Goal: Find specific page/section: Find specific page/section

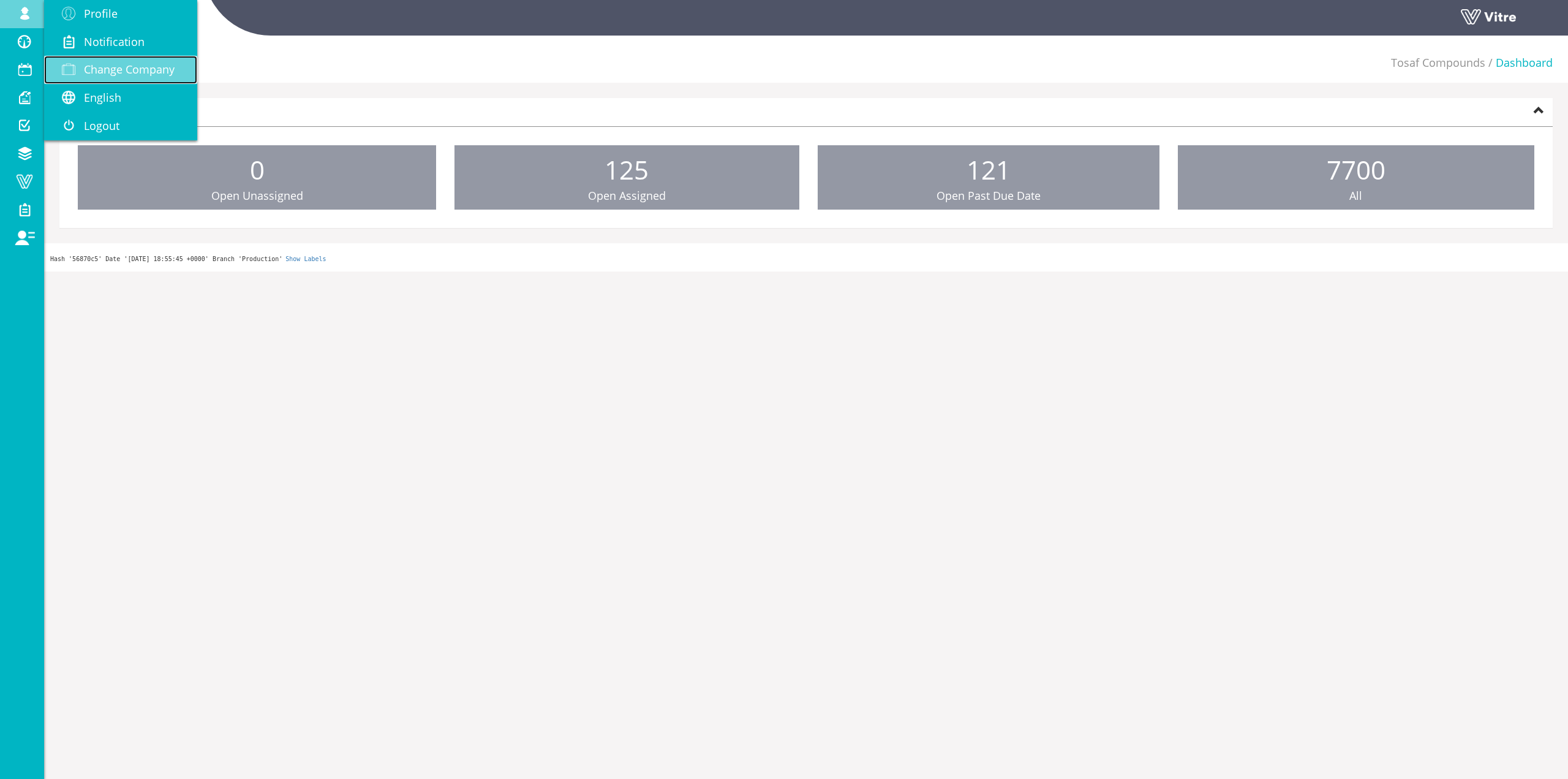
click at [97, 71] on span "Change Company" at bounding box center [129, 69] width 91 height 15
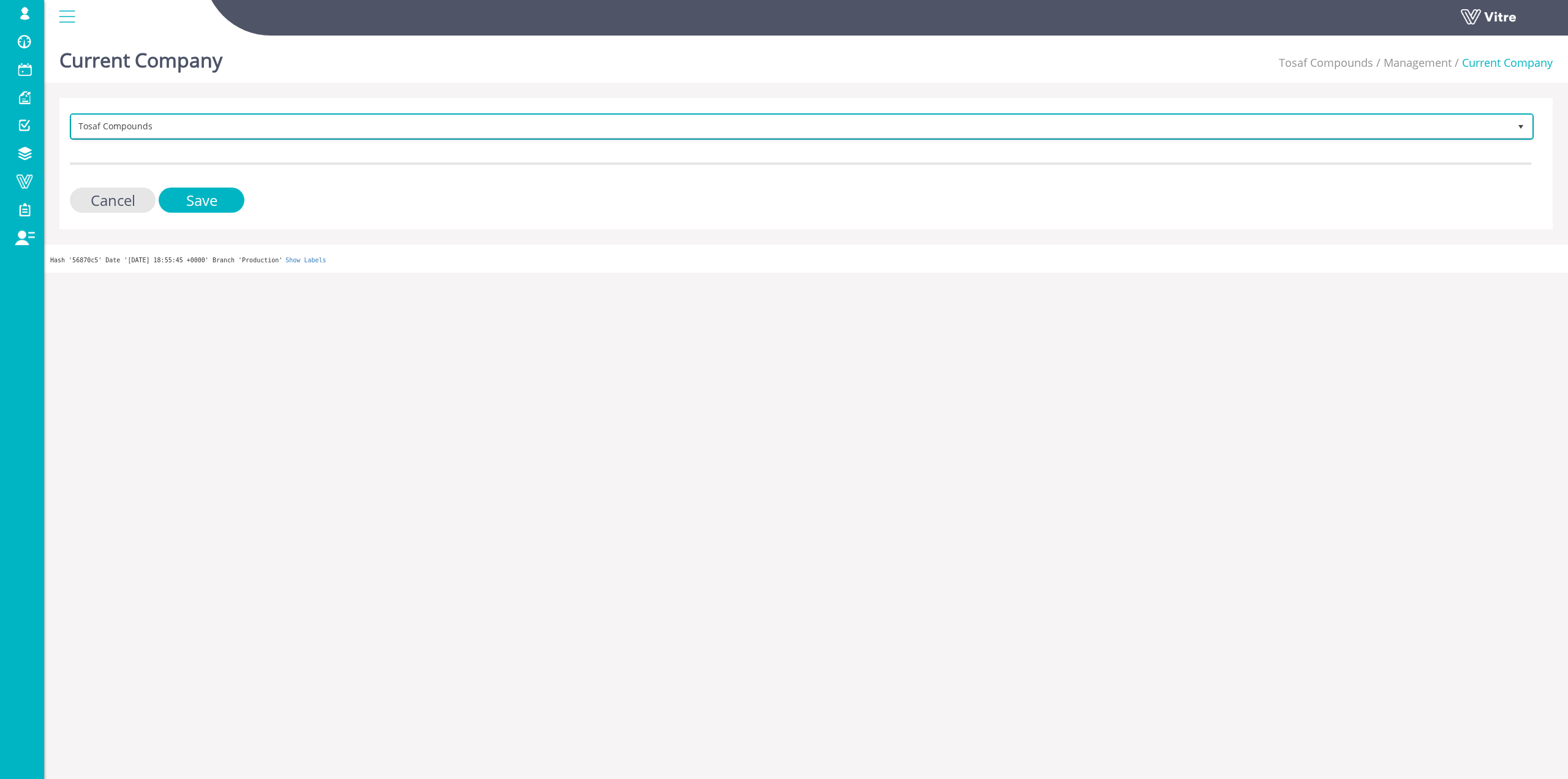
click at [210, 127] on span "Tosaf Compounds" at bounding box center [791, 126] width 1438 height 22
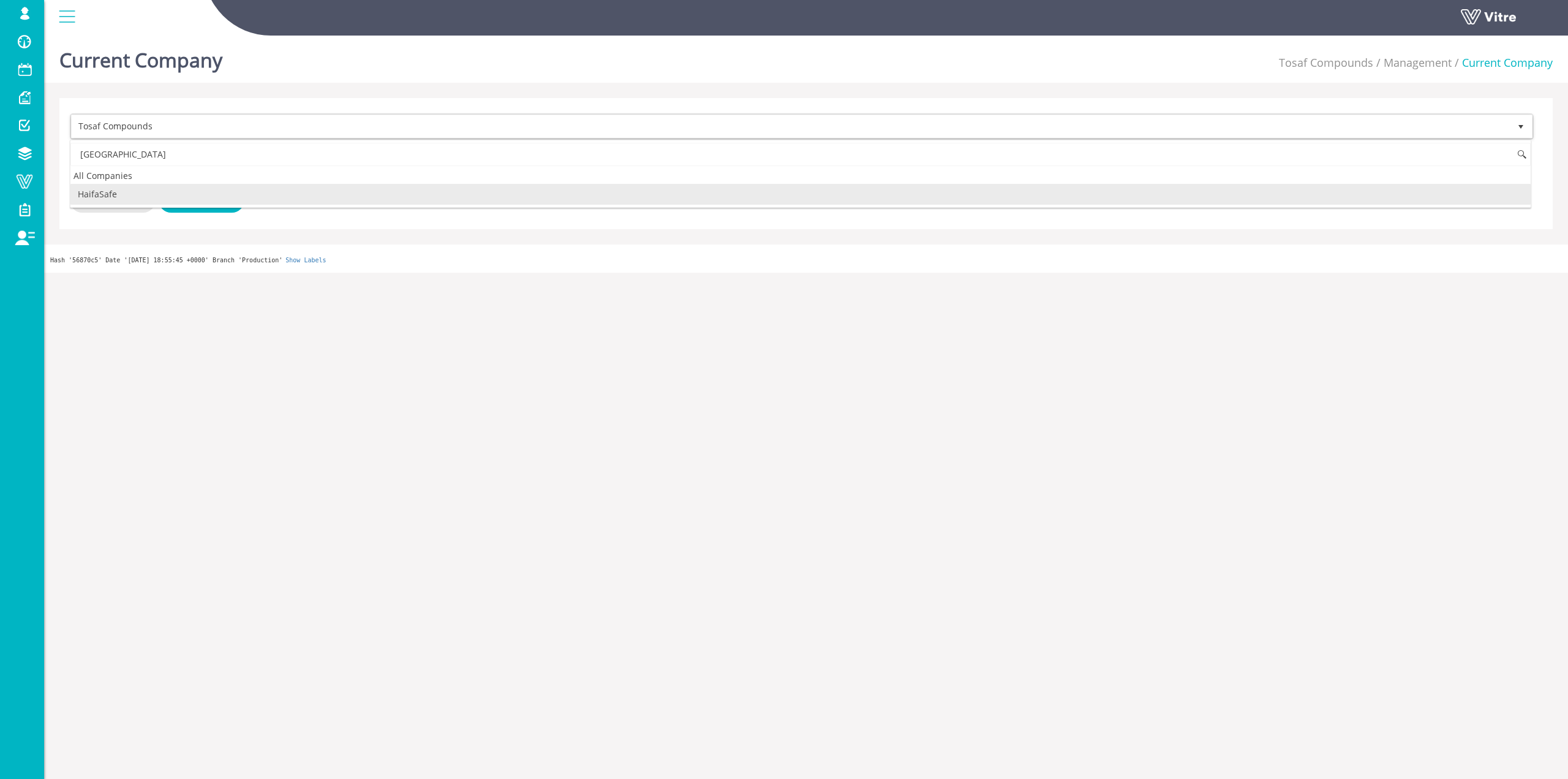
click at [210, 197] on li "HaifaSafe" at bounding box center [801, 194] width 1461 height 21
type input "haifa"
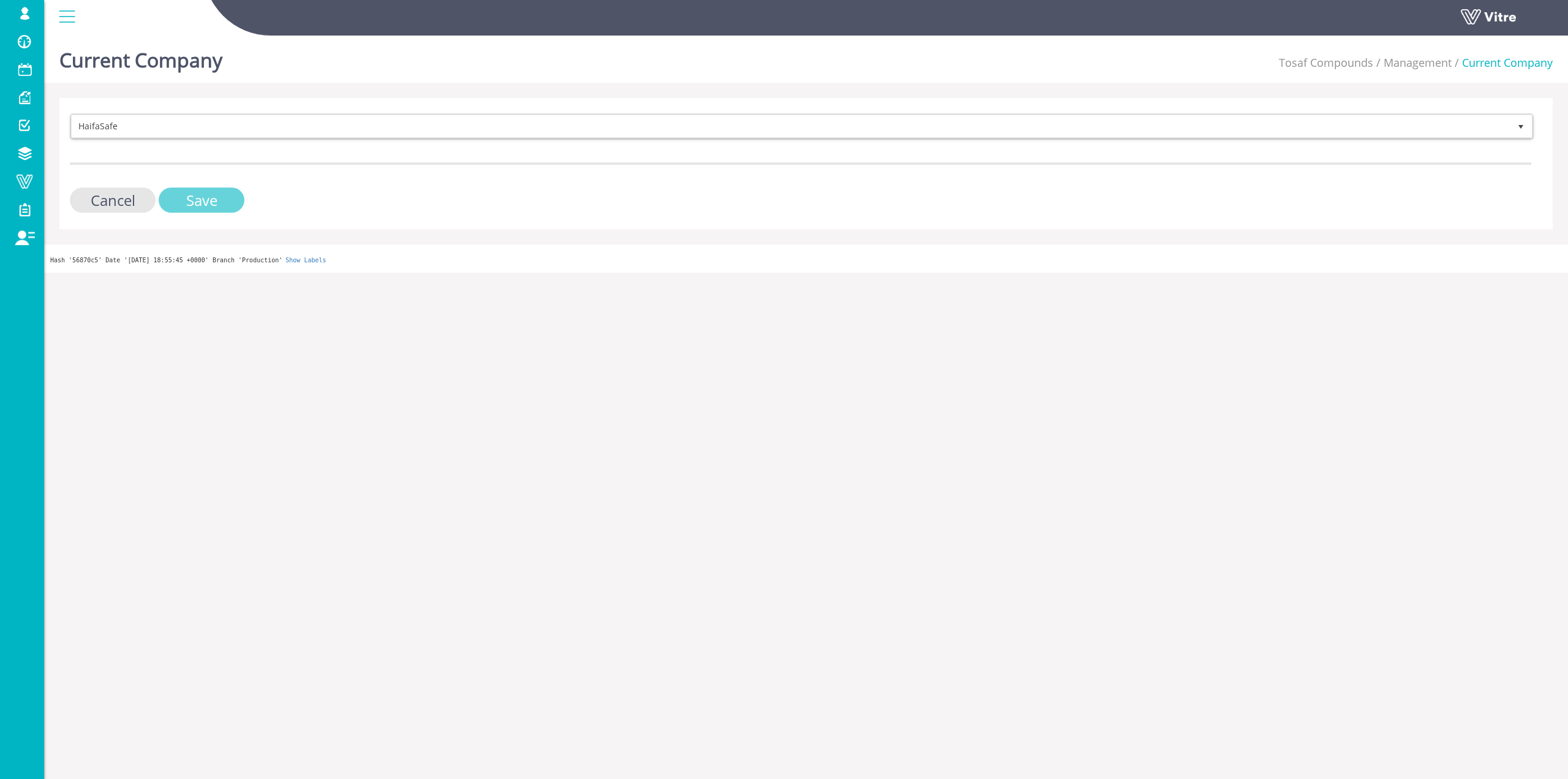
click at [210, 197] on input "Save" at bounding box center [202, 200] width 85 height 25
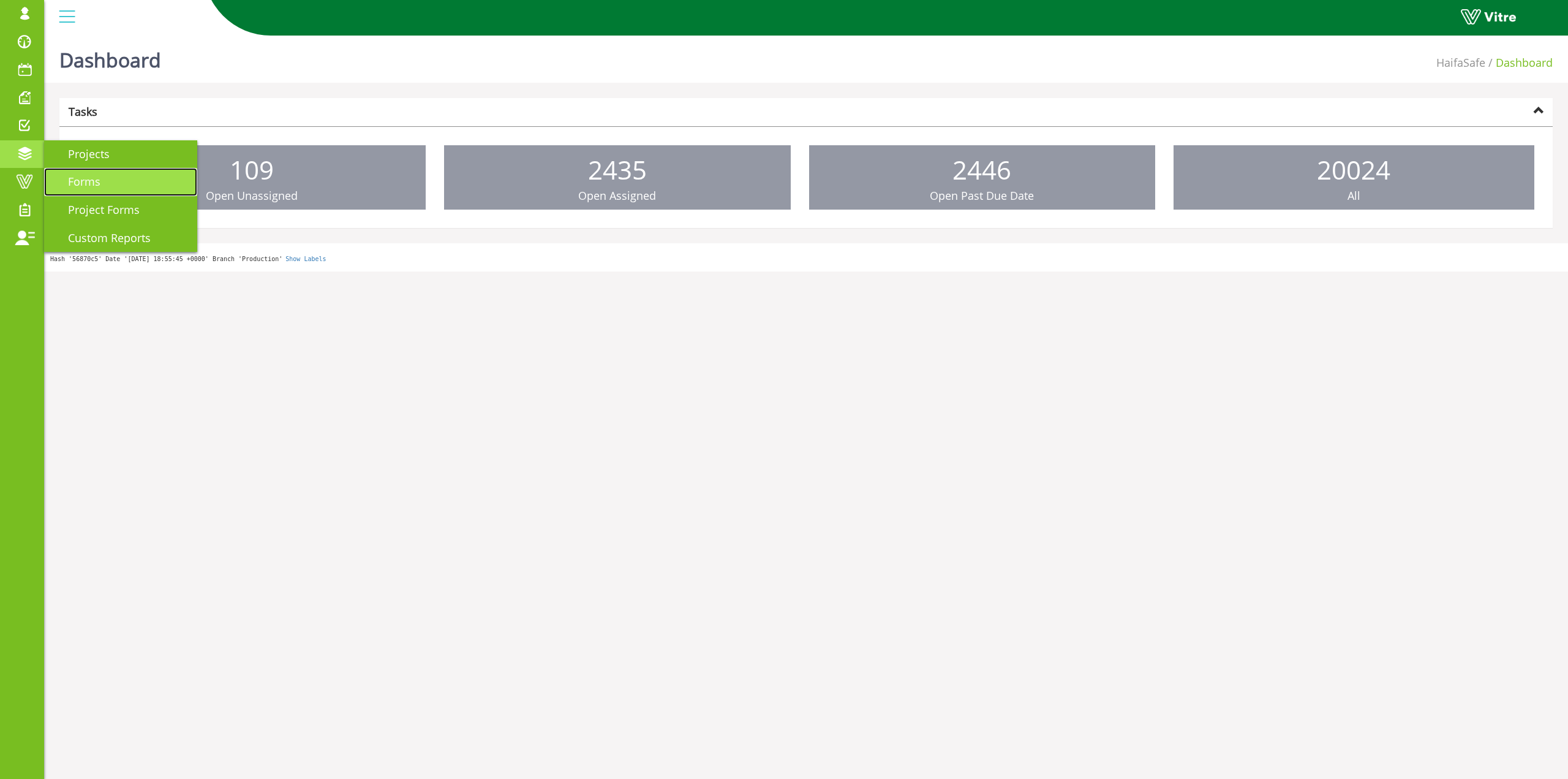
click at [116, 195] on link "Forms" at bounding box center [121, 182] width 153 height 28
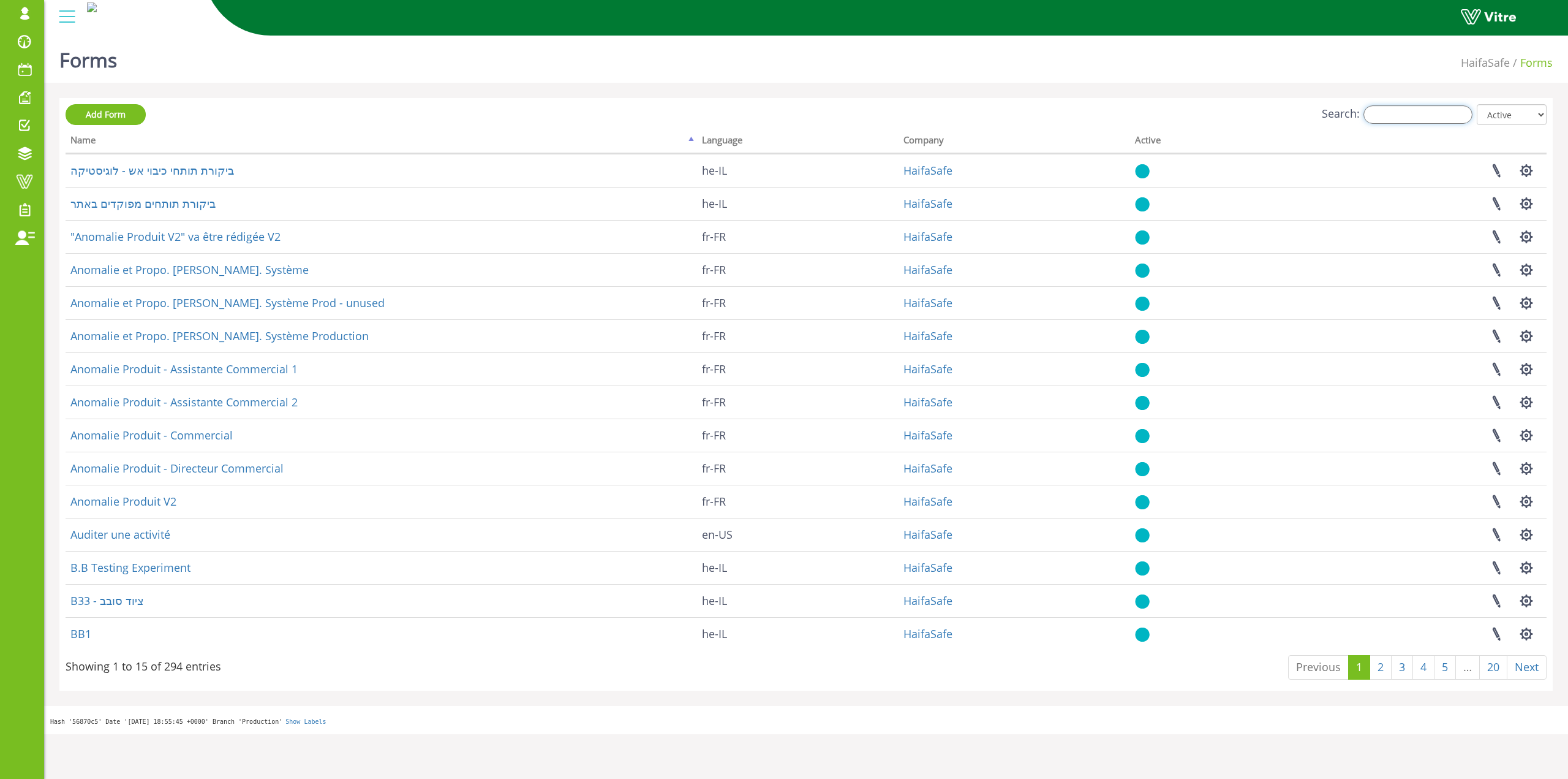
click at [1385, 120] on input "Search:" at bounding box center [1418, 114] width 109 height 18
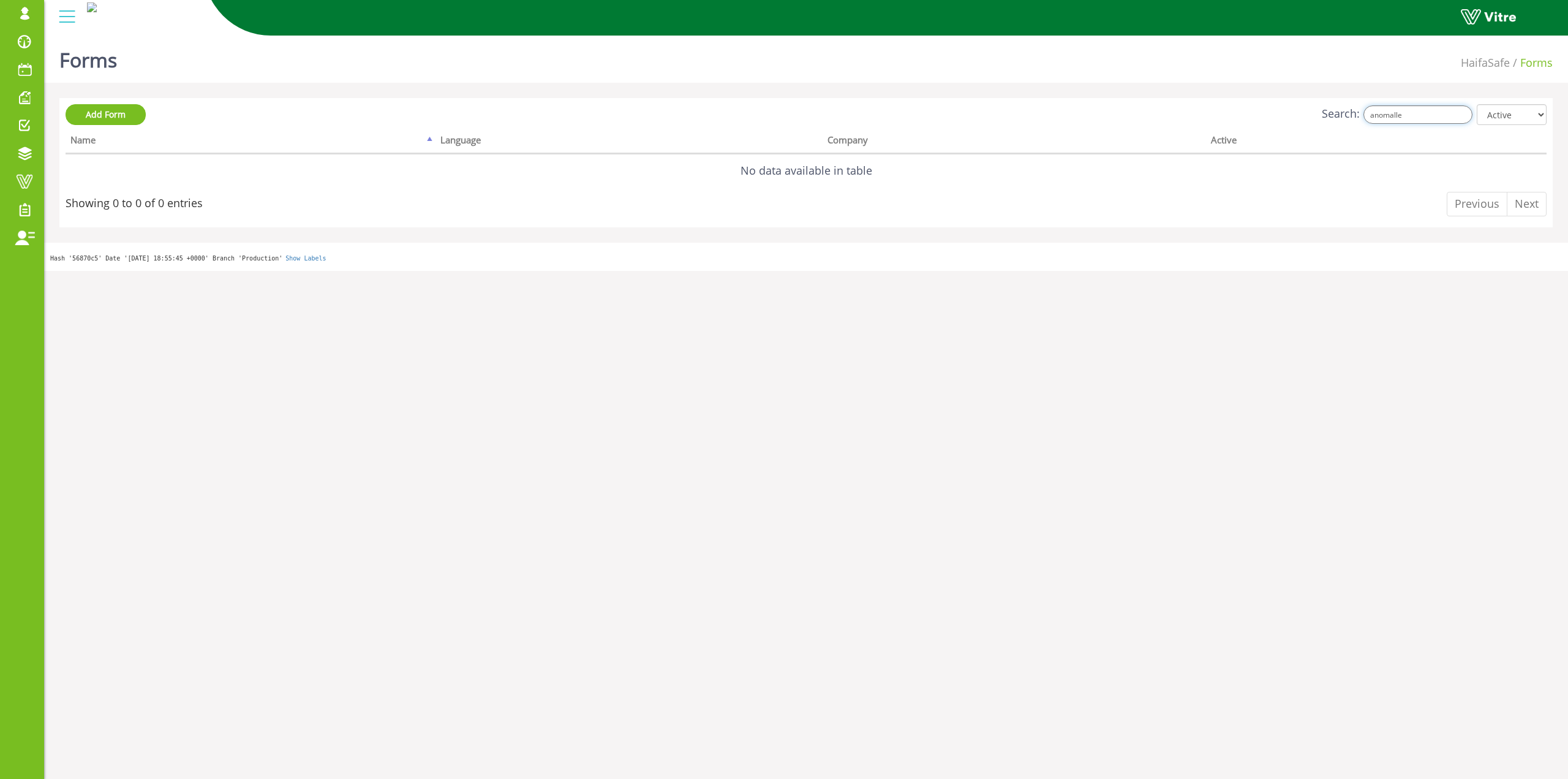
click at [1436, 123] on input "anomalle" at bounding box center [1418, 114] width 109 height 18
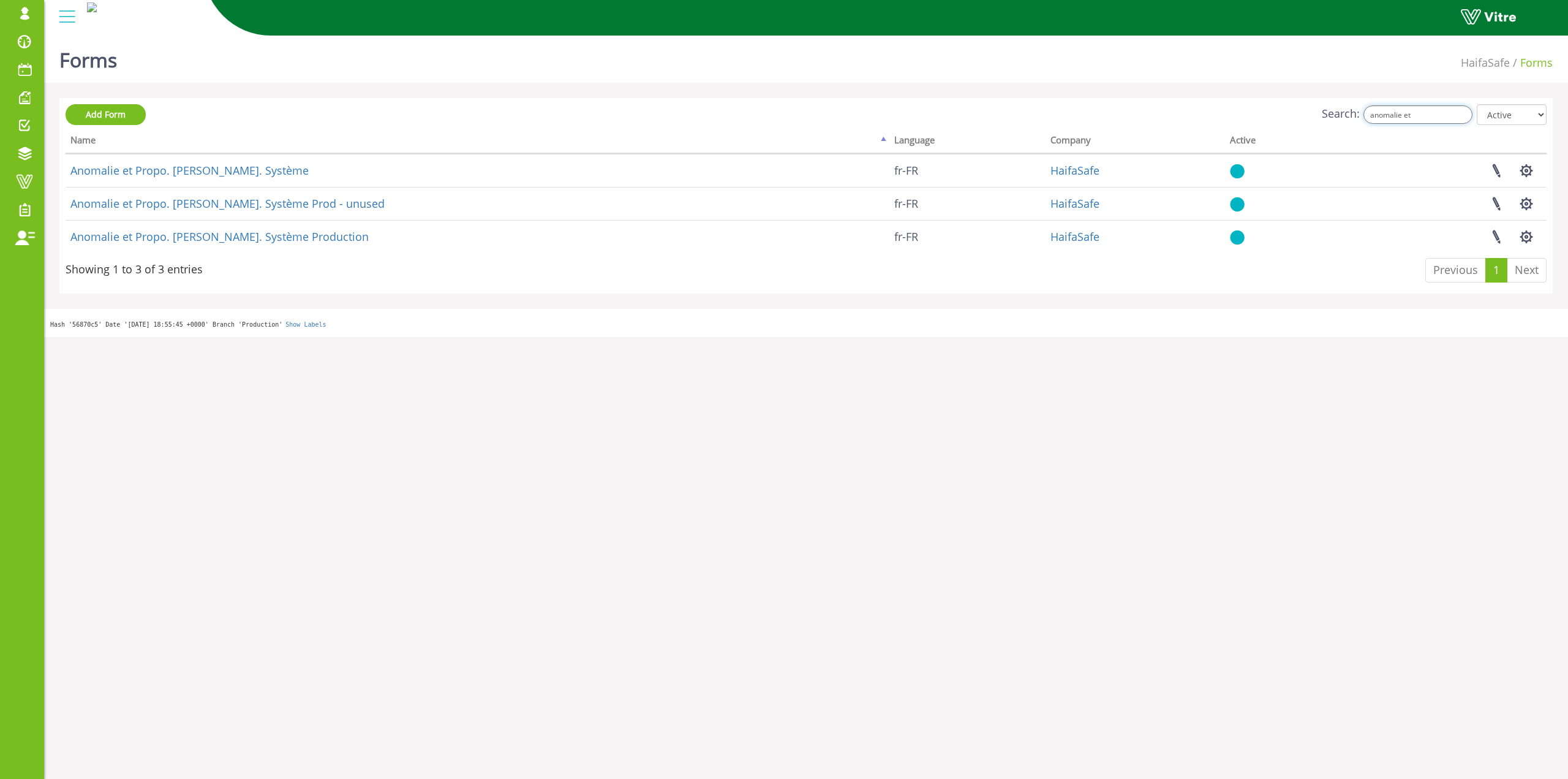
click at [1450, 106] on input "anomalie et" at bounding box center [1418, 114] width 109 height 18
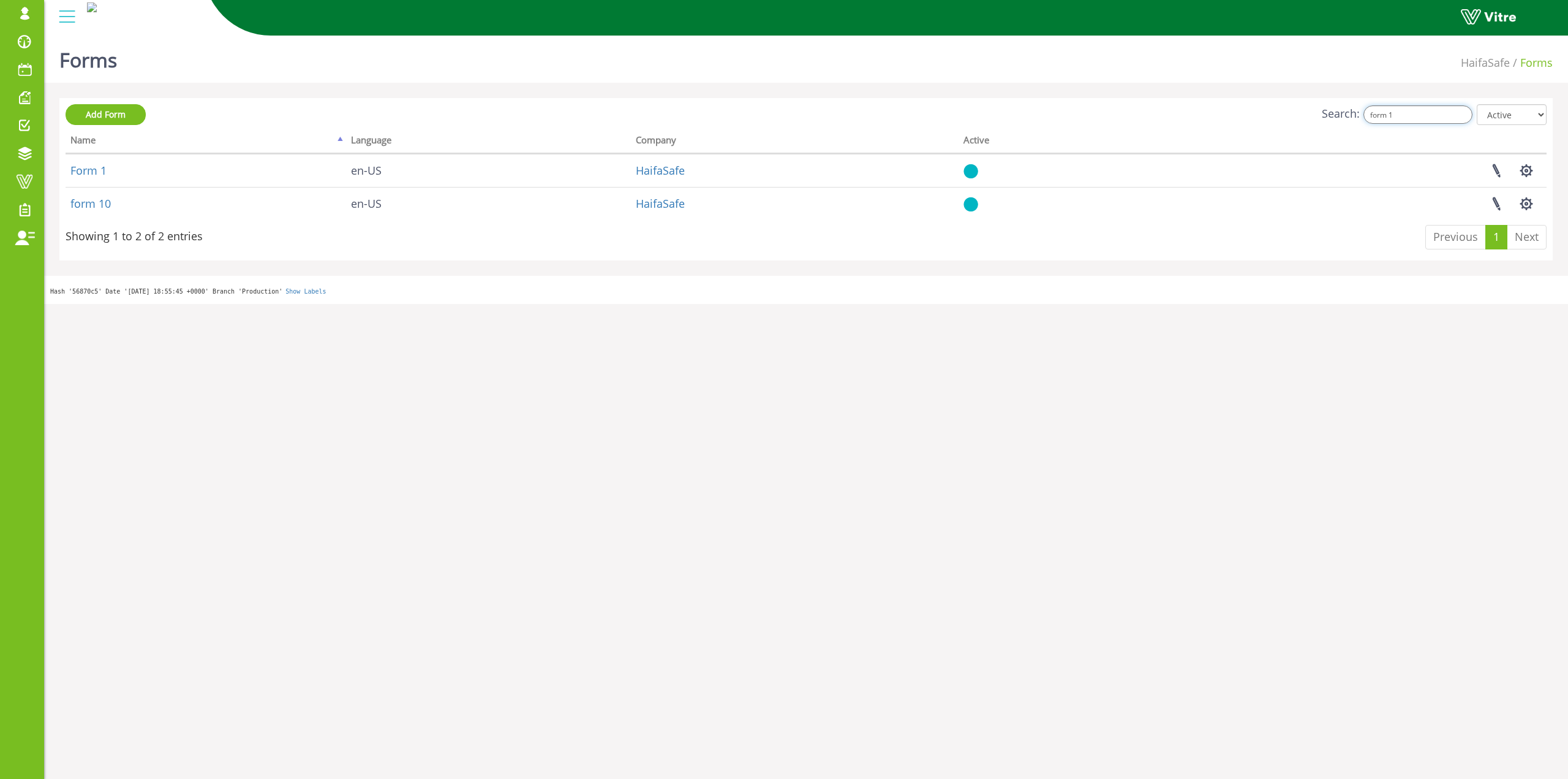
click at [1450, 115] on input "form 1" at bounding box center [1418, 114] width 109 height 18
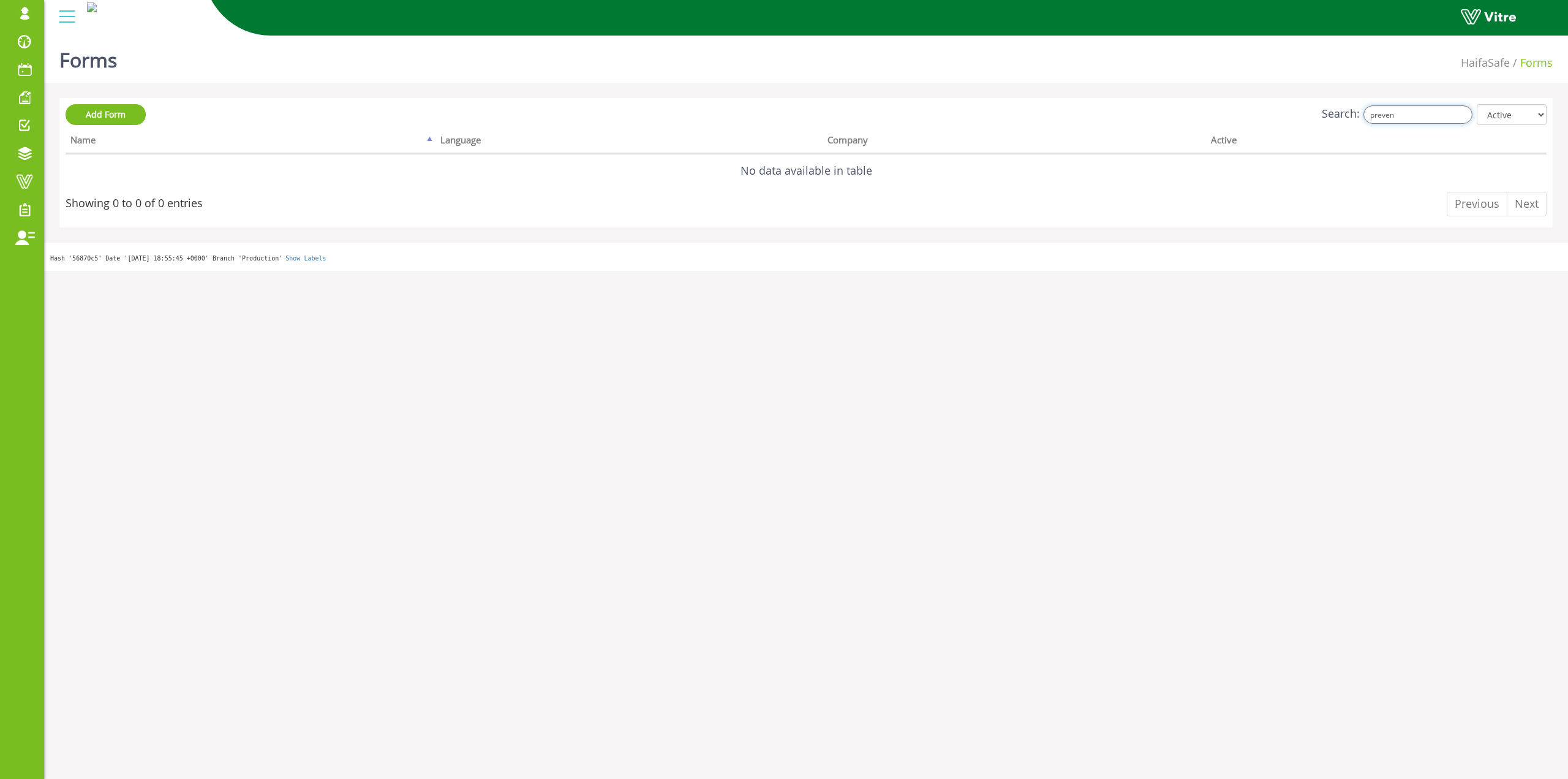
type input "prevent"
type input "l"
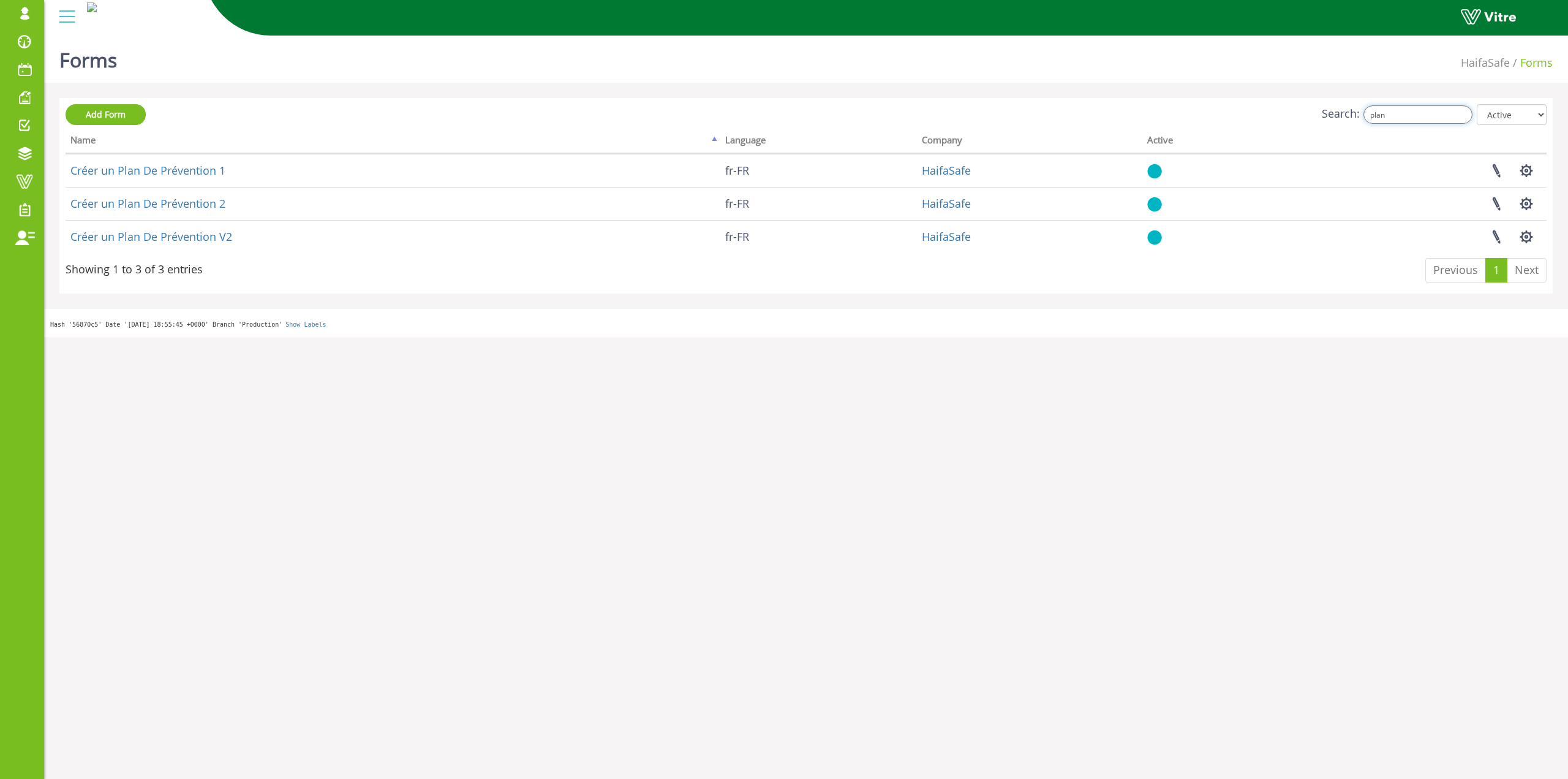
type input "plan"
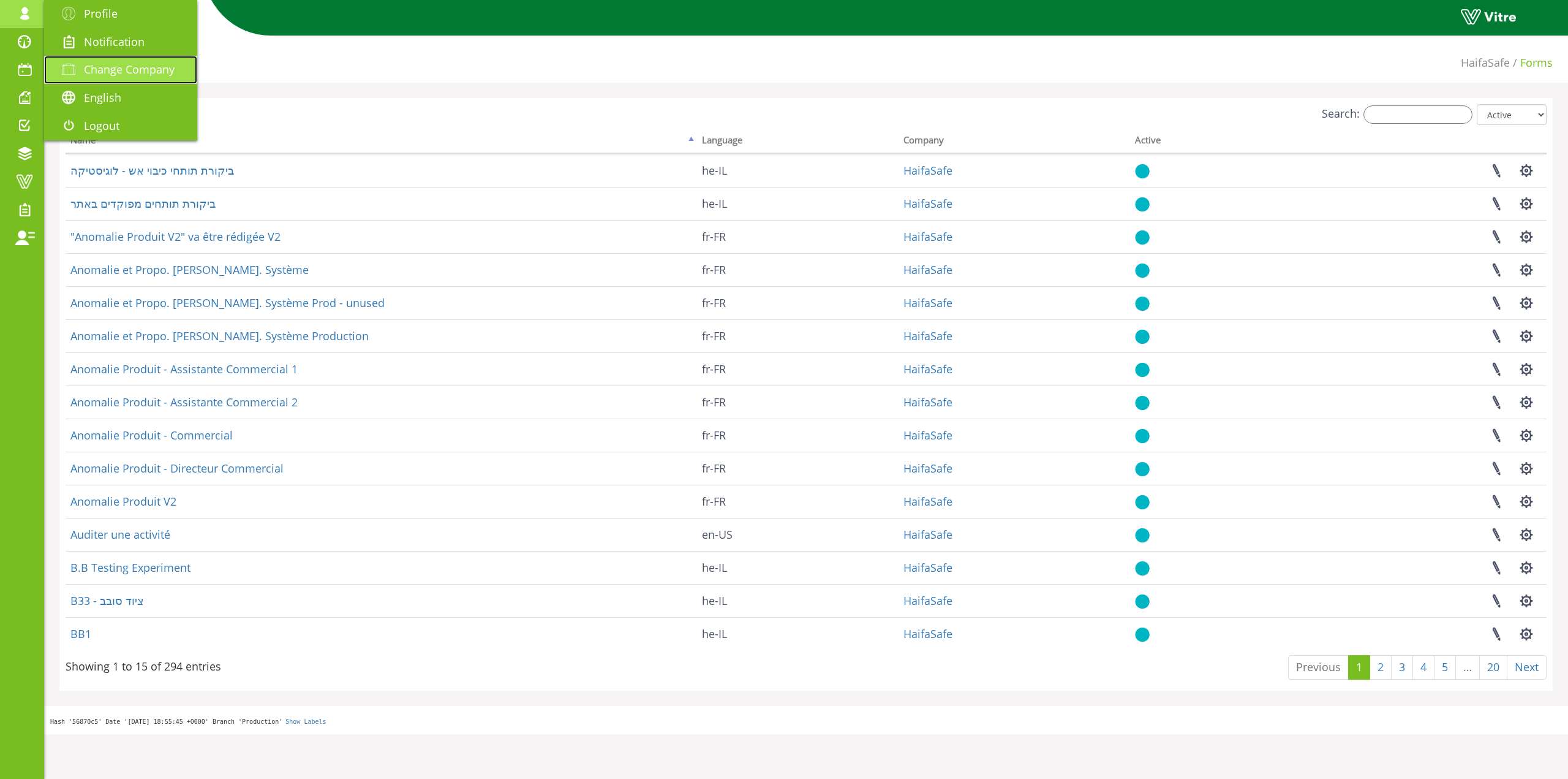
click at [93, 66] on span "Change Company" at bounding box center [129, 69] width 91 height 15
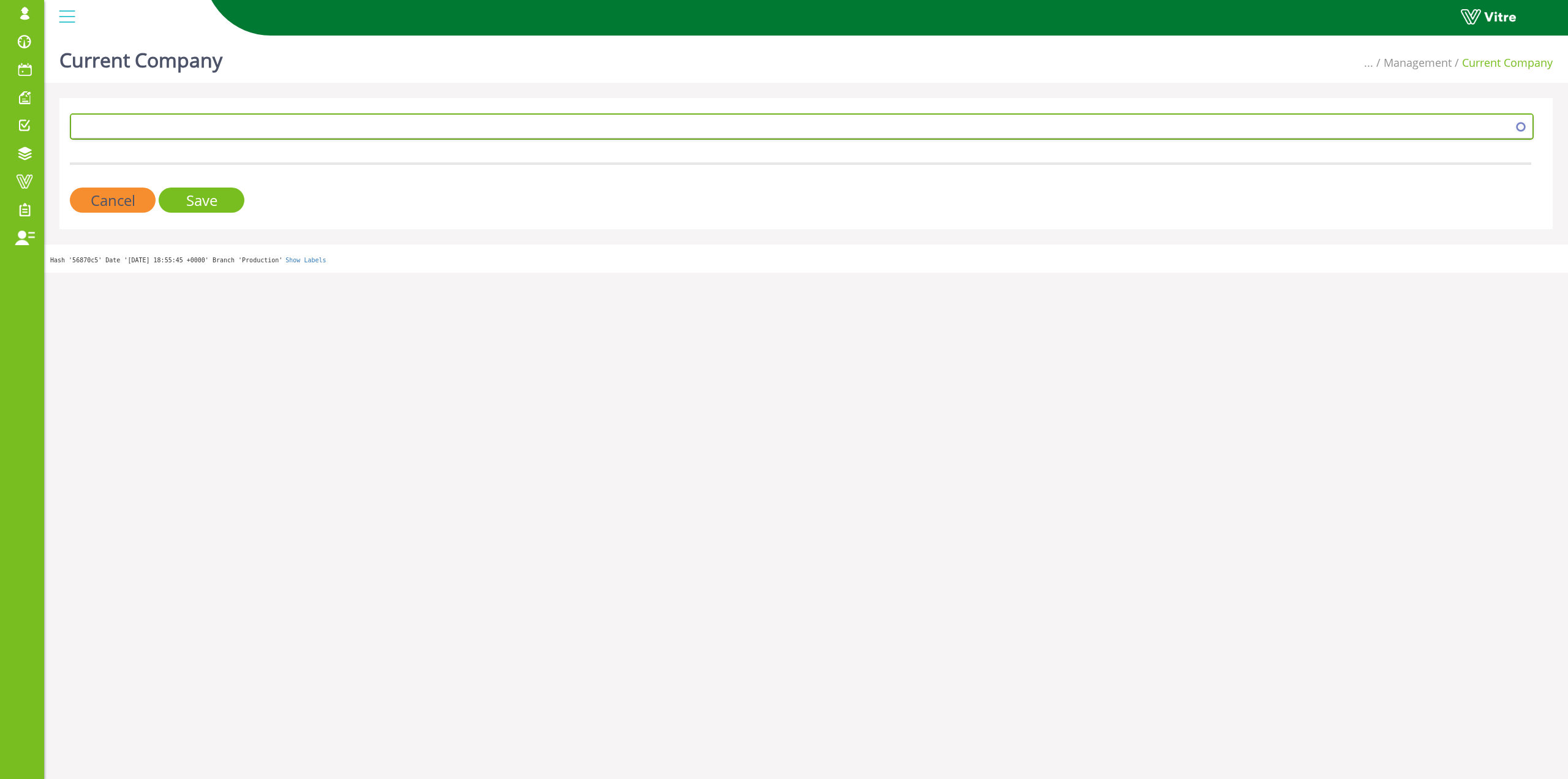
click at [195, 119] on span at bounding box center [791, 126] width 1438 height 22
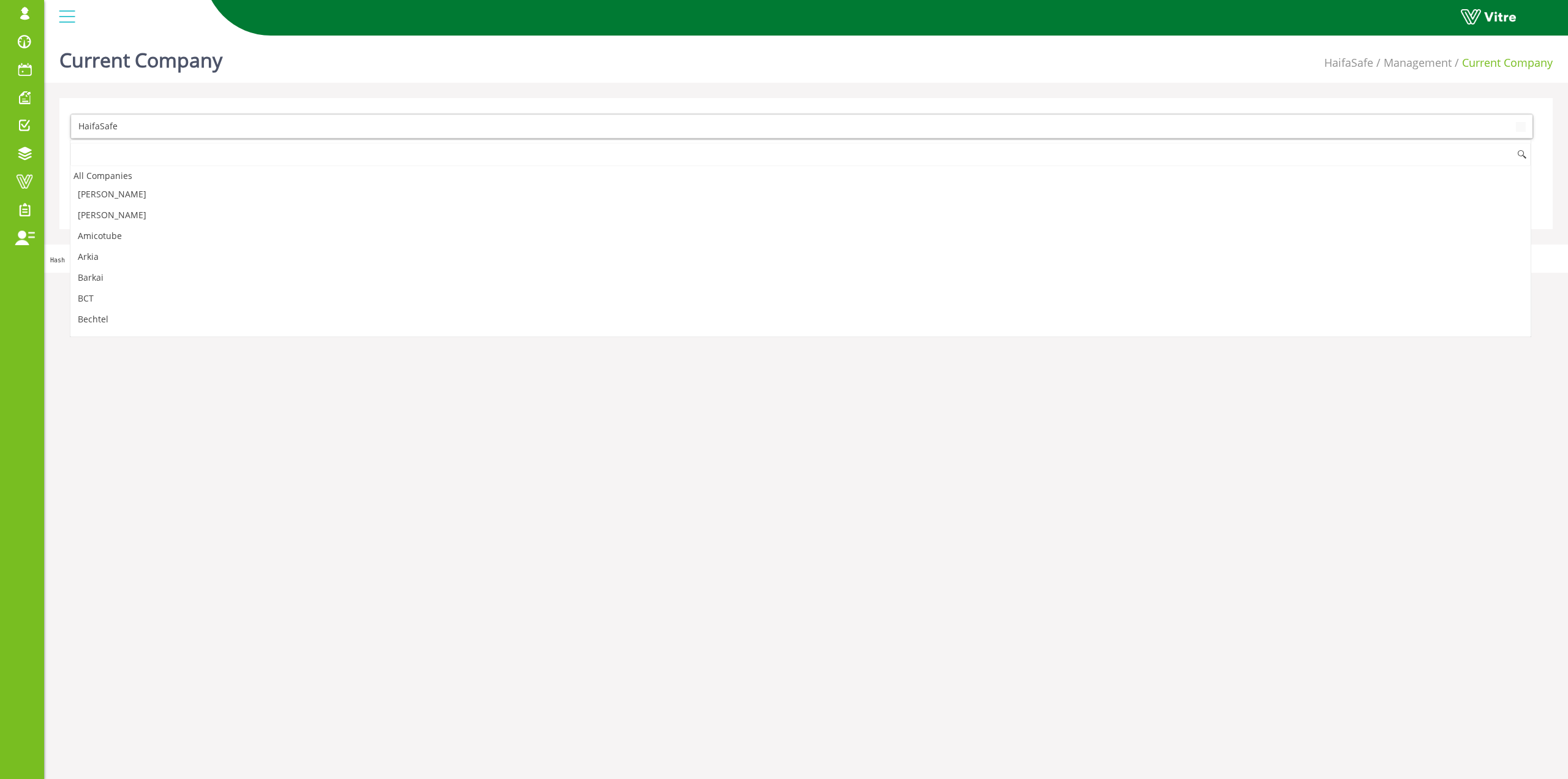
scroll to position [454, 0]
type input "t"
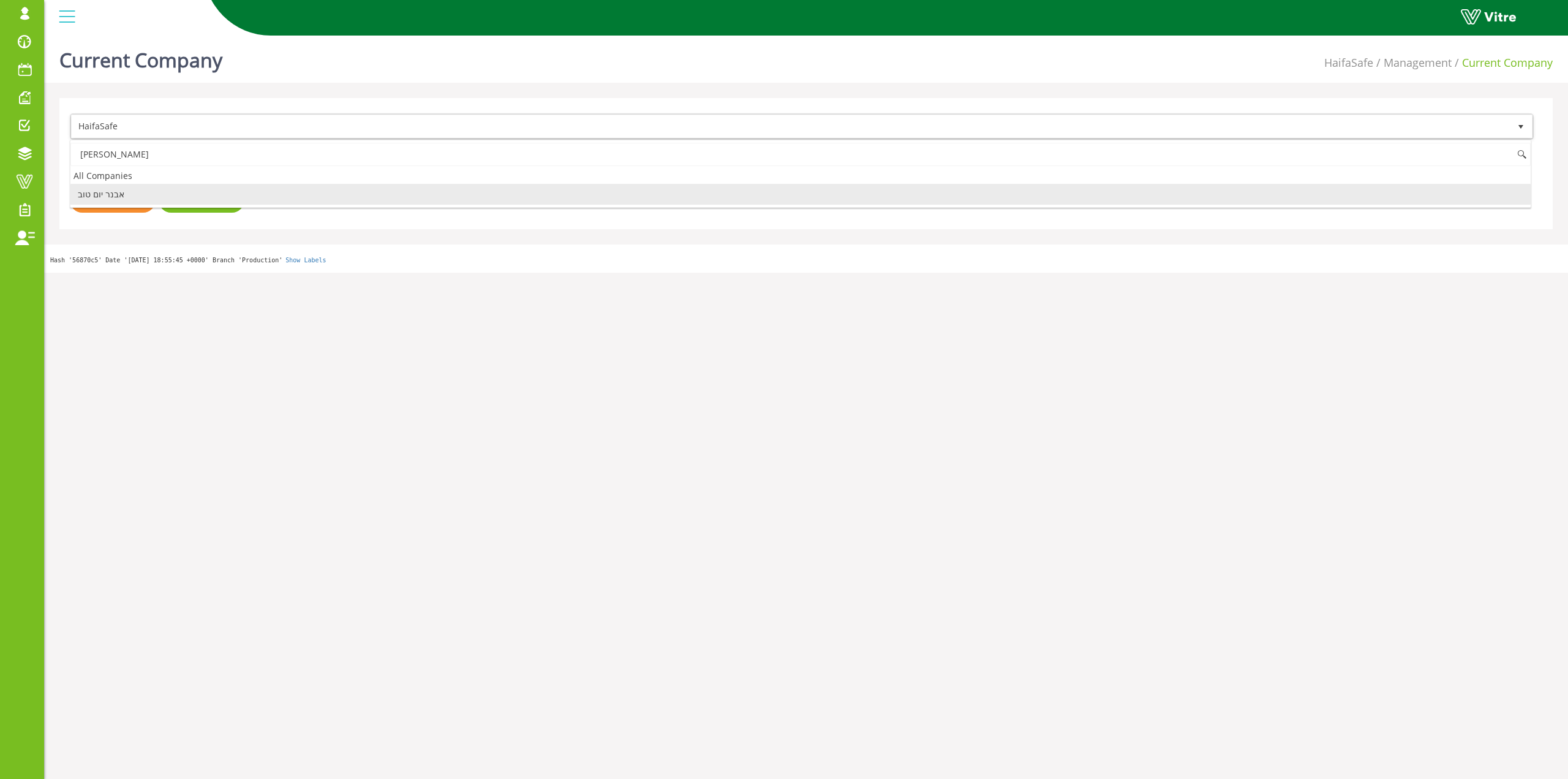
click at [139, 195] on li "אבנר יום טוב" at bounding box center [801, 194] width 1461 height 21
type input "אבנר"
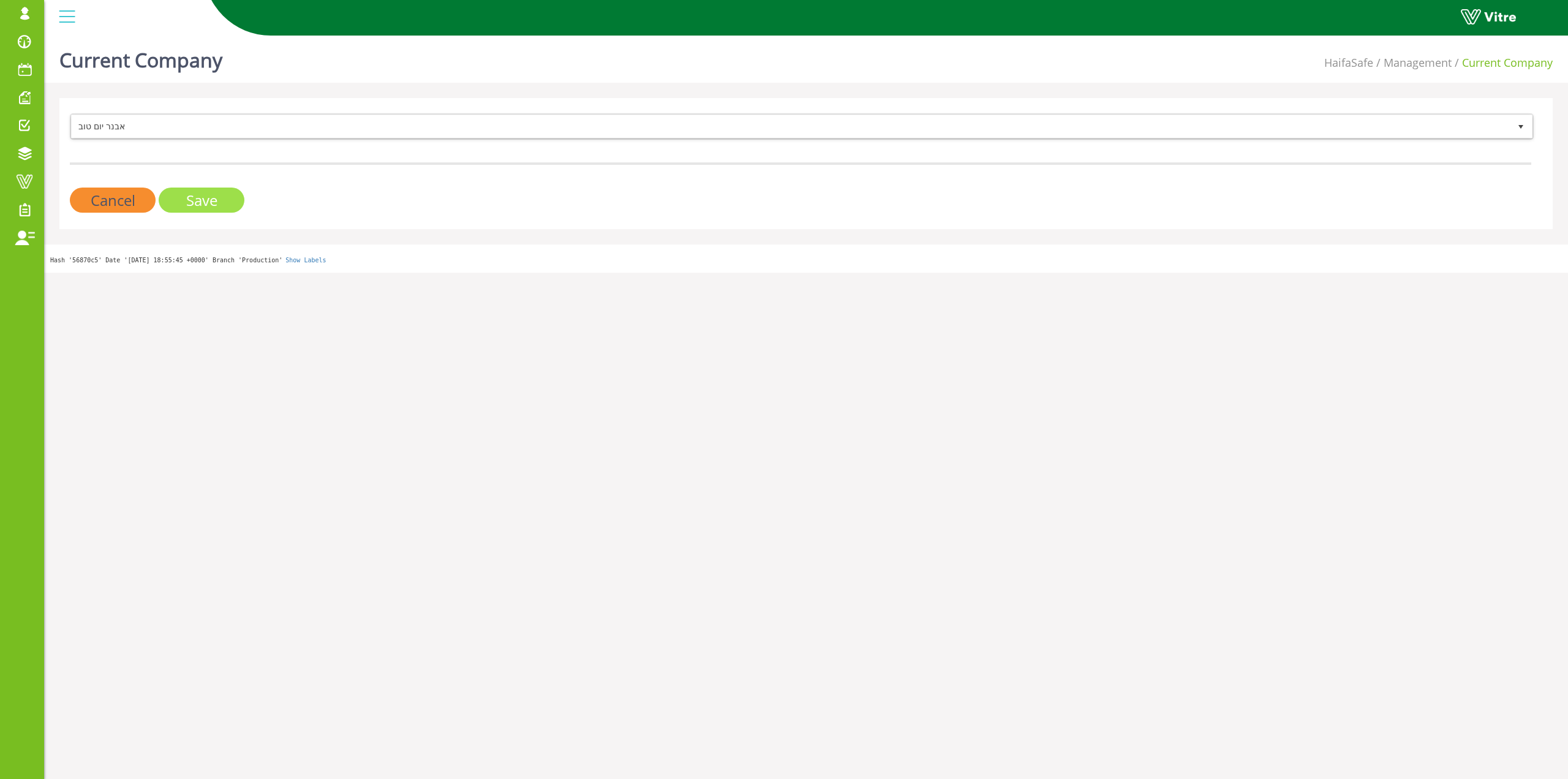
click at [177, 199] on input "Save" at bounding box center [202, 200] width 85 height 25
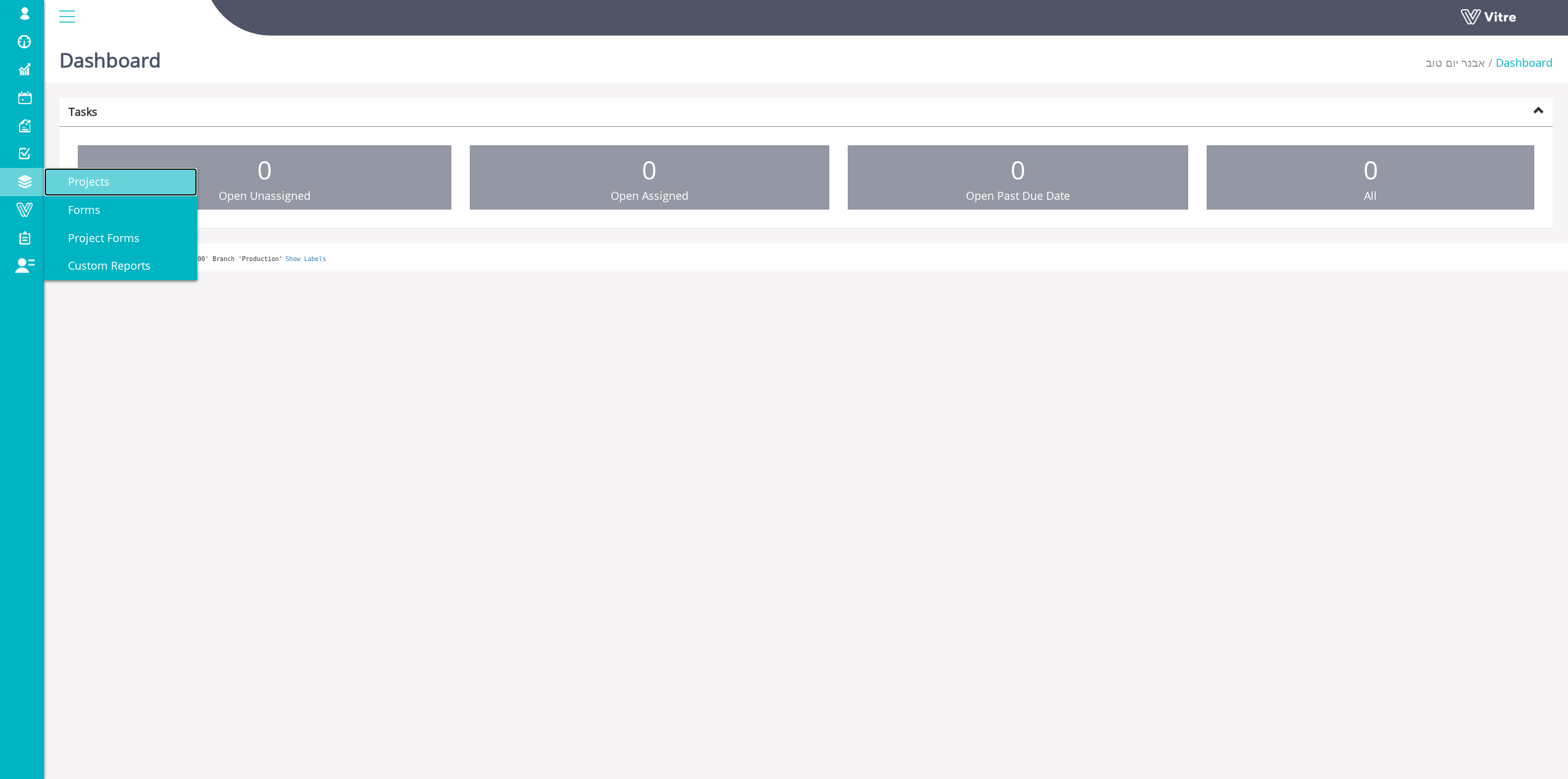
click at [102, 194] on link "Projects" at bounding box center [121, 182] width 153 height 28
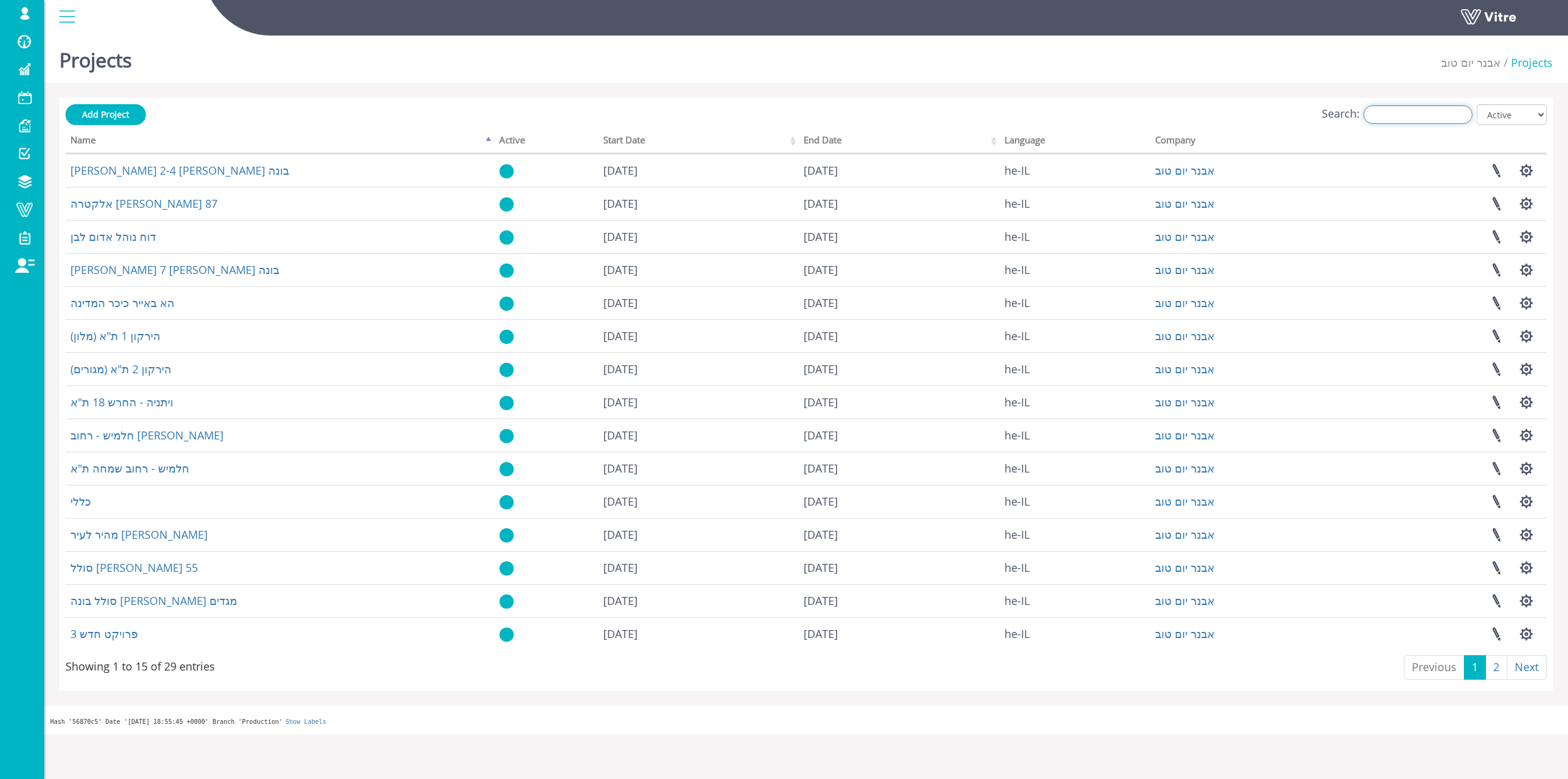
click at [1424, 119] on input "Search:" at bounding box center [1418, 114] width 109 height 18
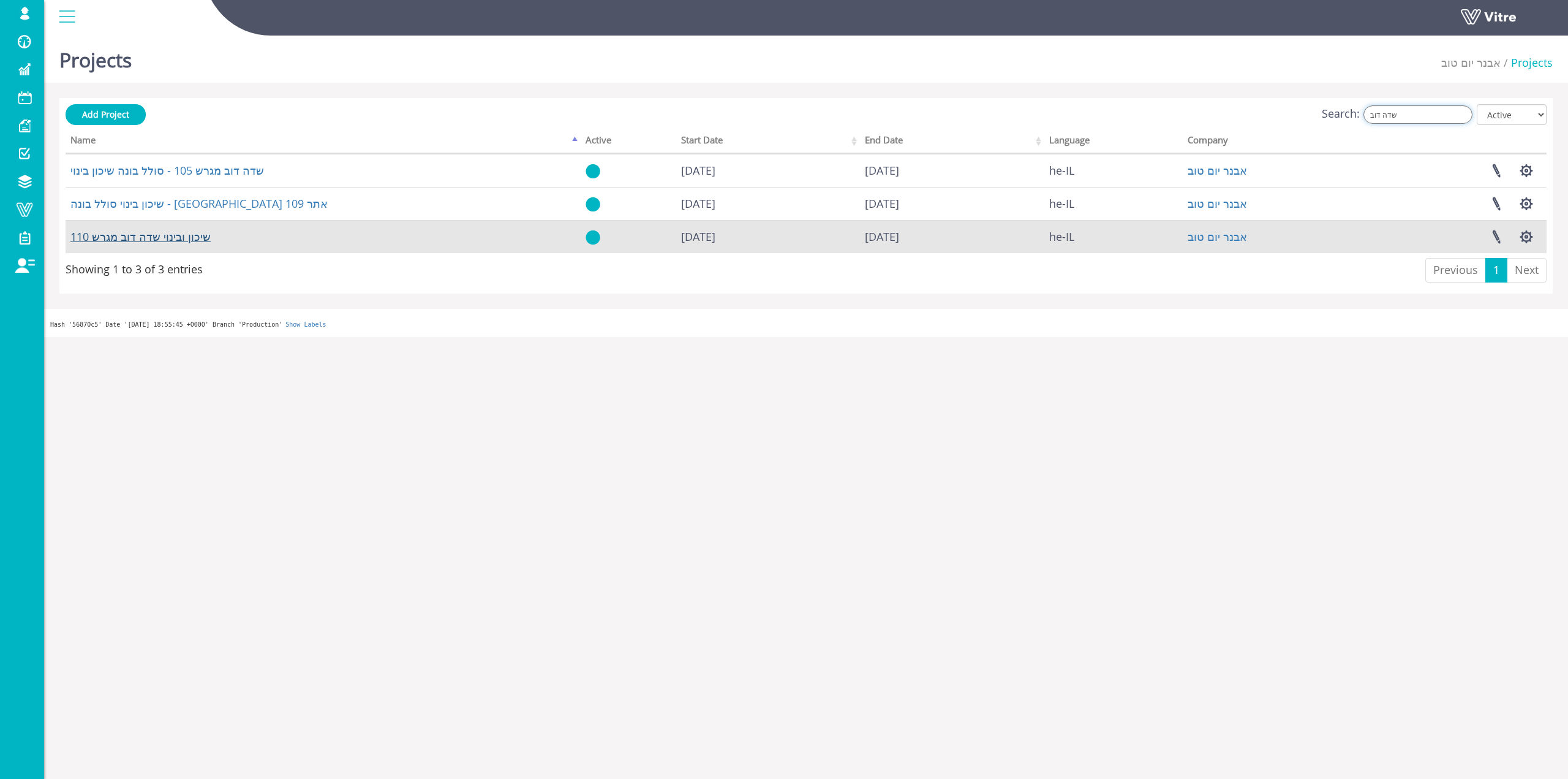
type input "שדה דוב"
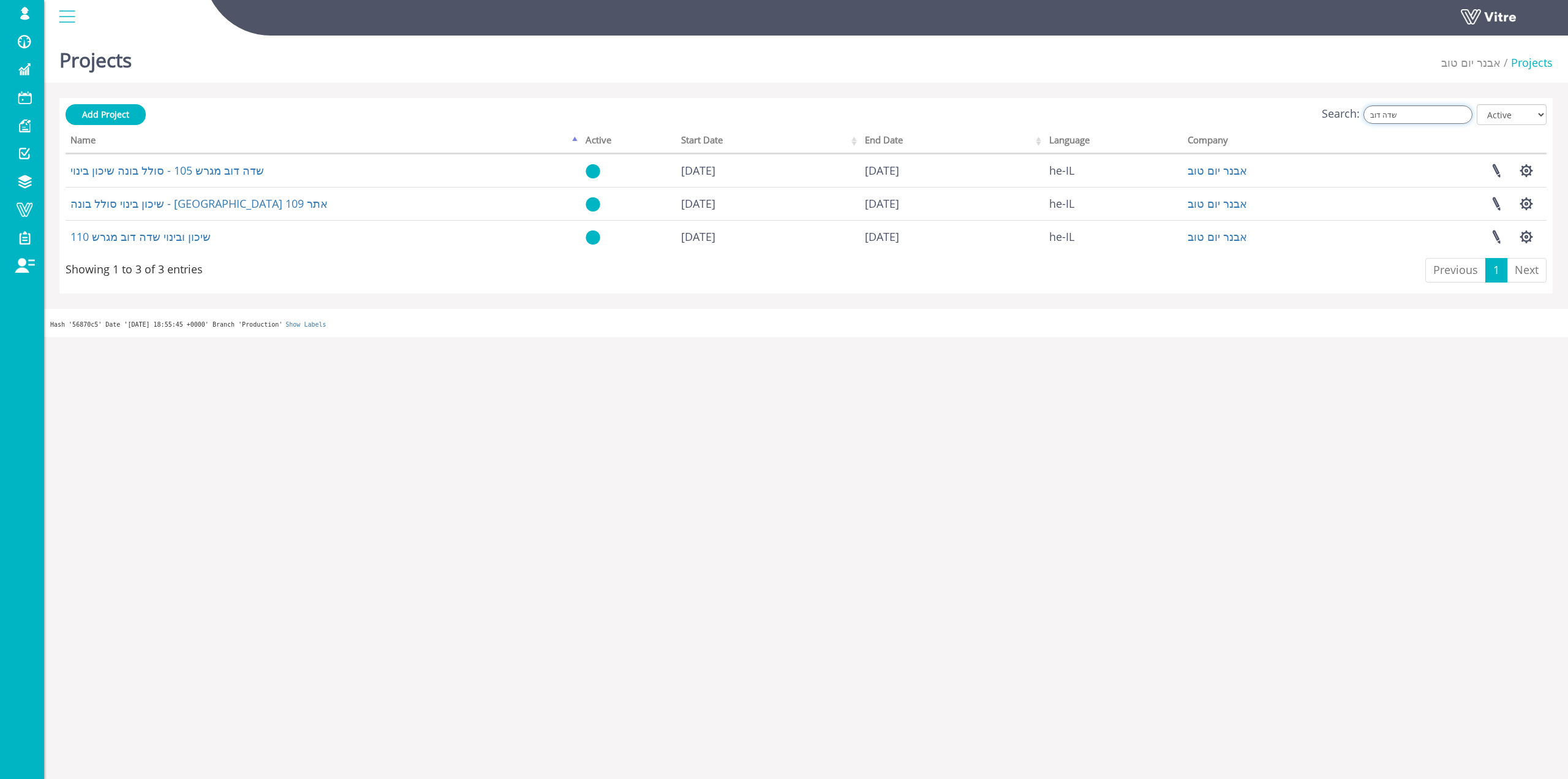
click at [1386, 110] on input "שדה דוב" at bounding box center [1418, 114] width 109 height 18
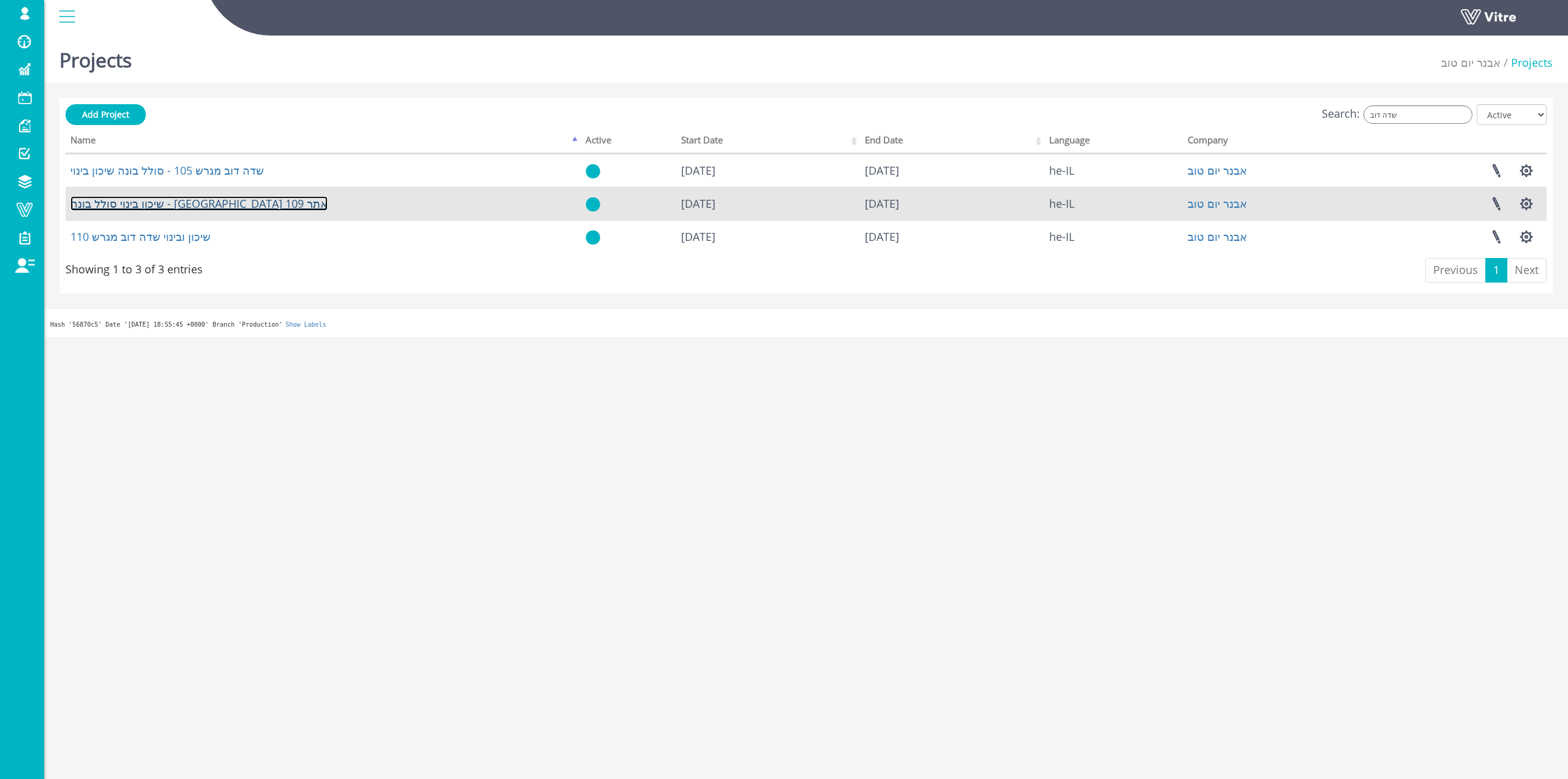
click at [162, 200] on link "שיכון בינוי סולל בונה - שדה דוב אתר 109" at bounding box center [199, 203] width 257 height 15
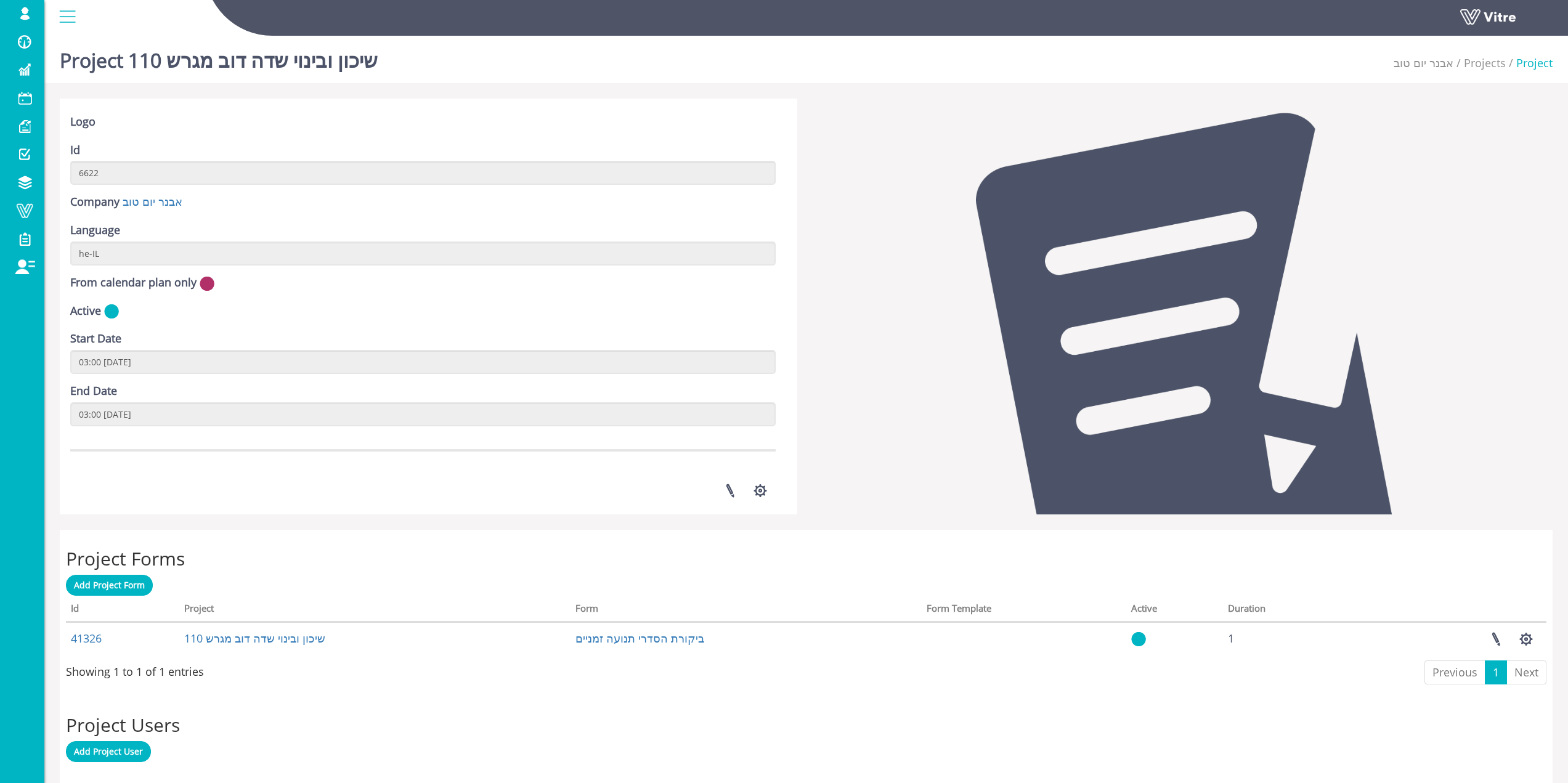
click at [772, 287] on div "From calendar plan only" at bounding box center [423, 284] width 706 height 19
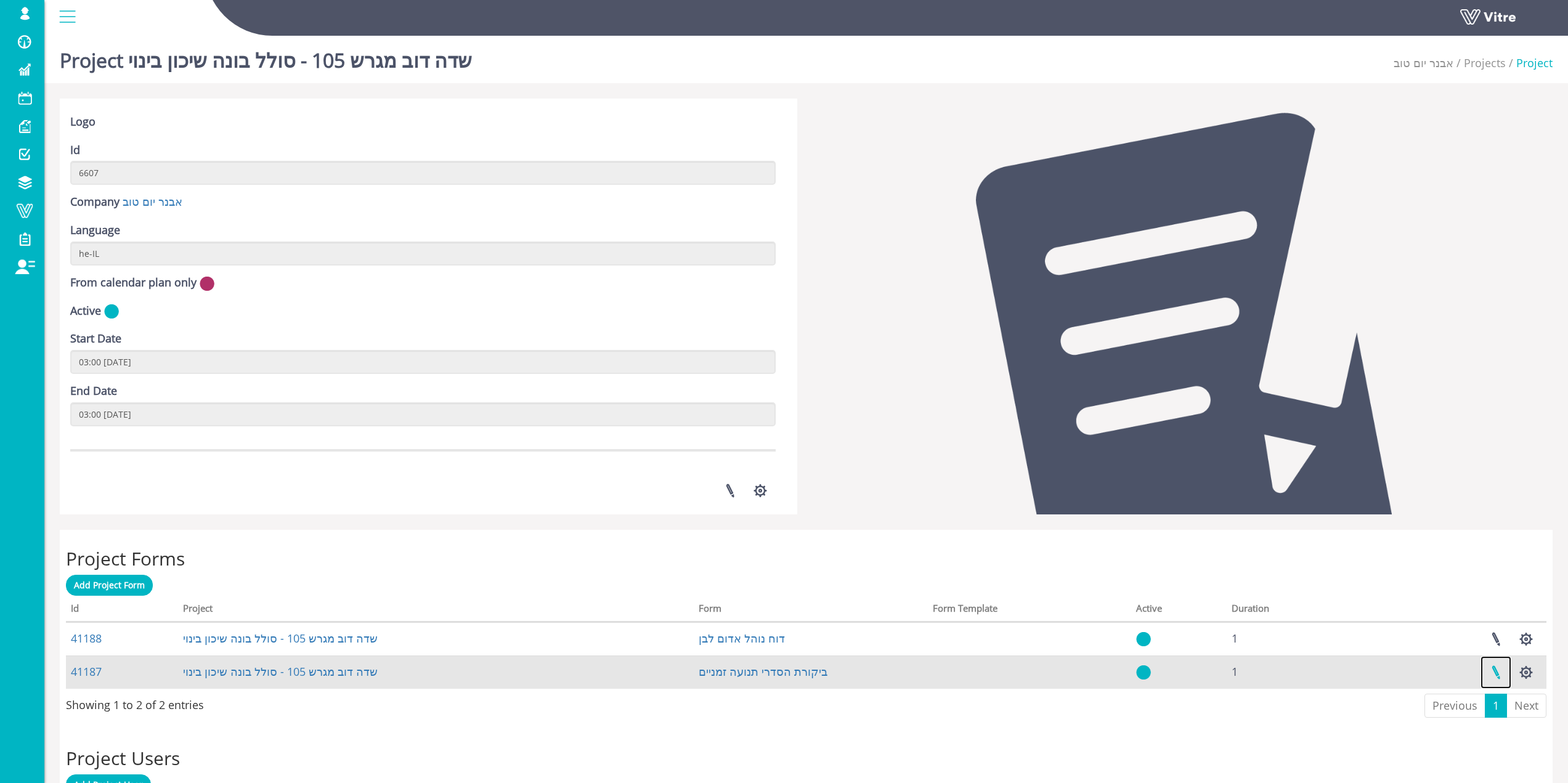
click at [1492, 668] on link at bounding box center [1495, 672] width 31 height 33
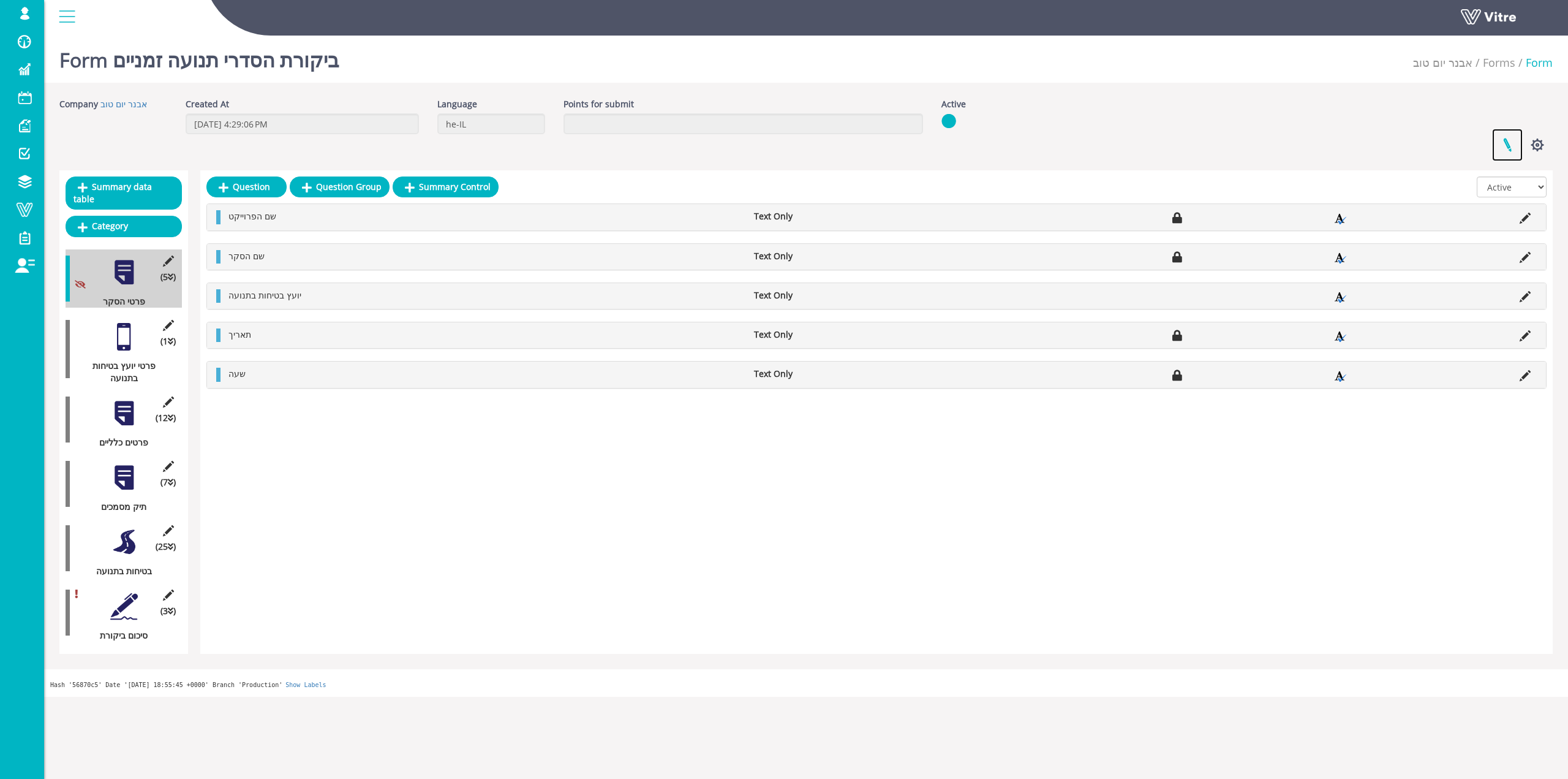
click at [1513, 145] on link at bounding box center [1508, 145] width 31 height 32
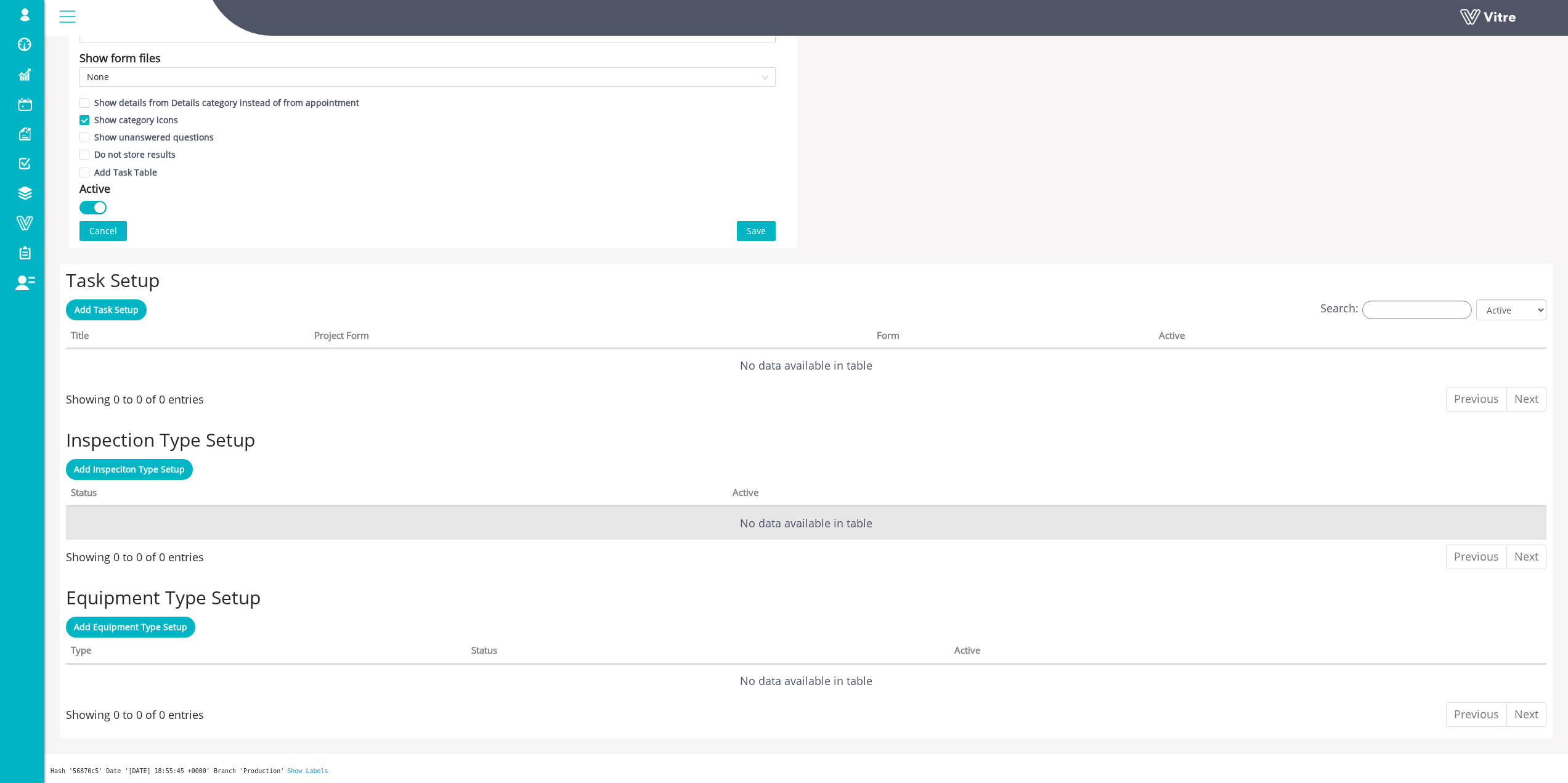
scroll to position [739, 0]
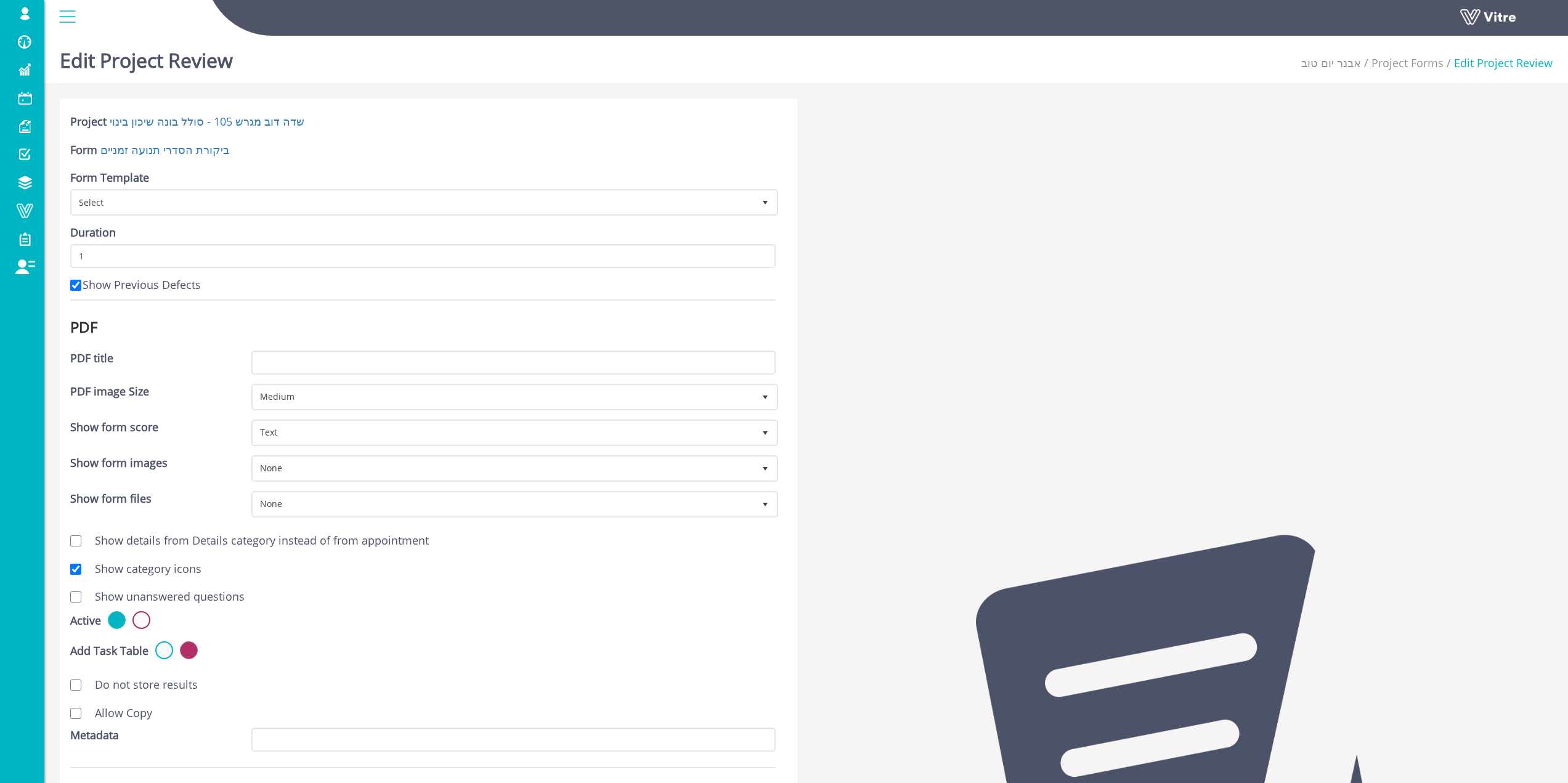
click at [184, 141] on form "Project שדה דוב מגרש 105 - סולל בונה שיכון בינוי Form ביקורת הסדרי תנועה זמניים…" at bounding box center [423, 517] width 706 height 805
click at [184, 147] on link "ביקורת הסדרי תנועה זמניים" at bounding box center [165, 149] width 129 height 15
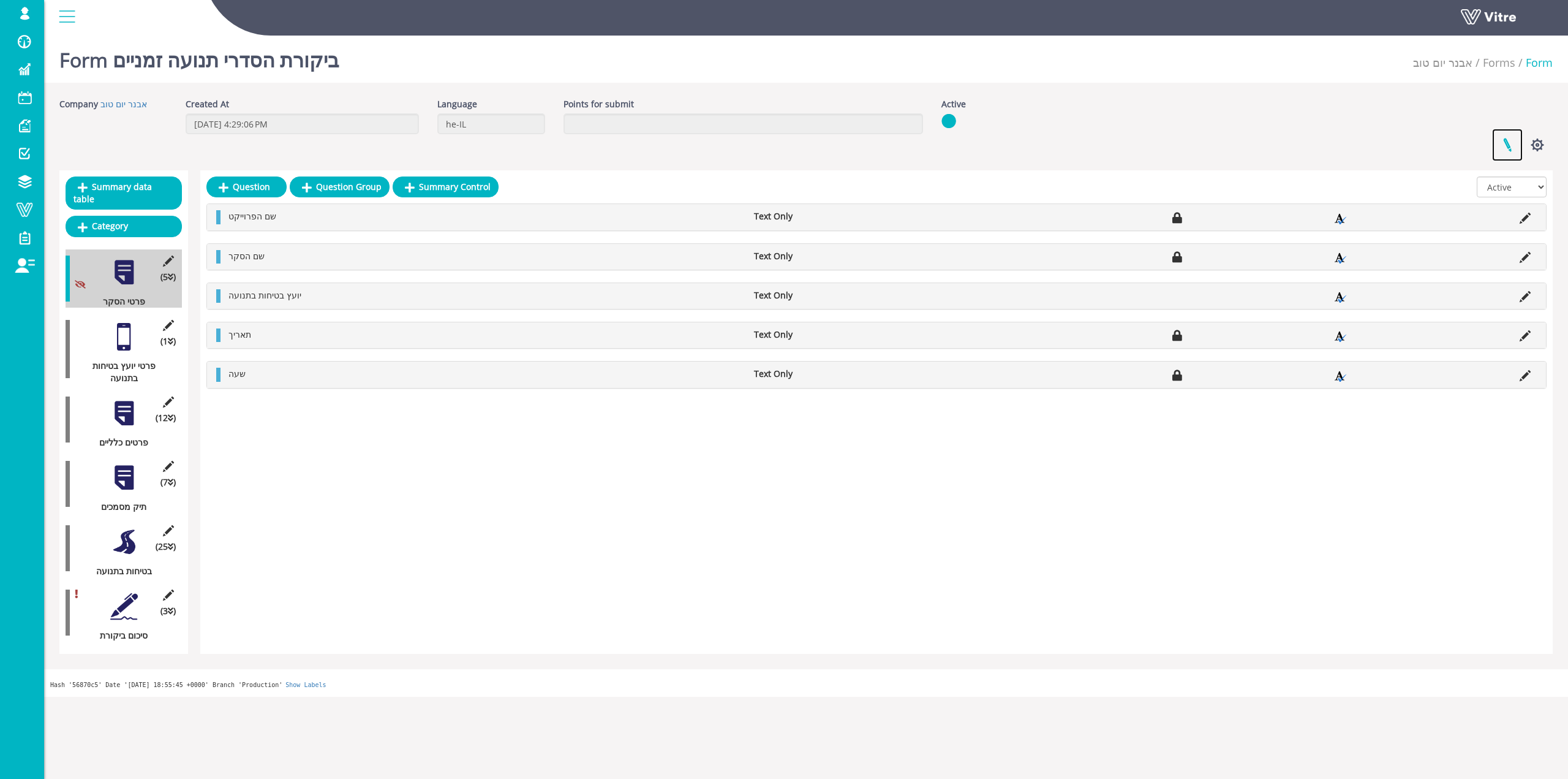
click at [1502, 155] on link at bounding box center [1508, 145] width 31 height 32
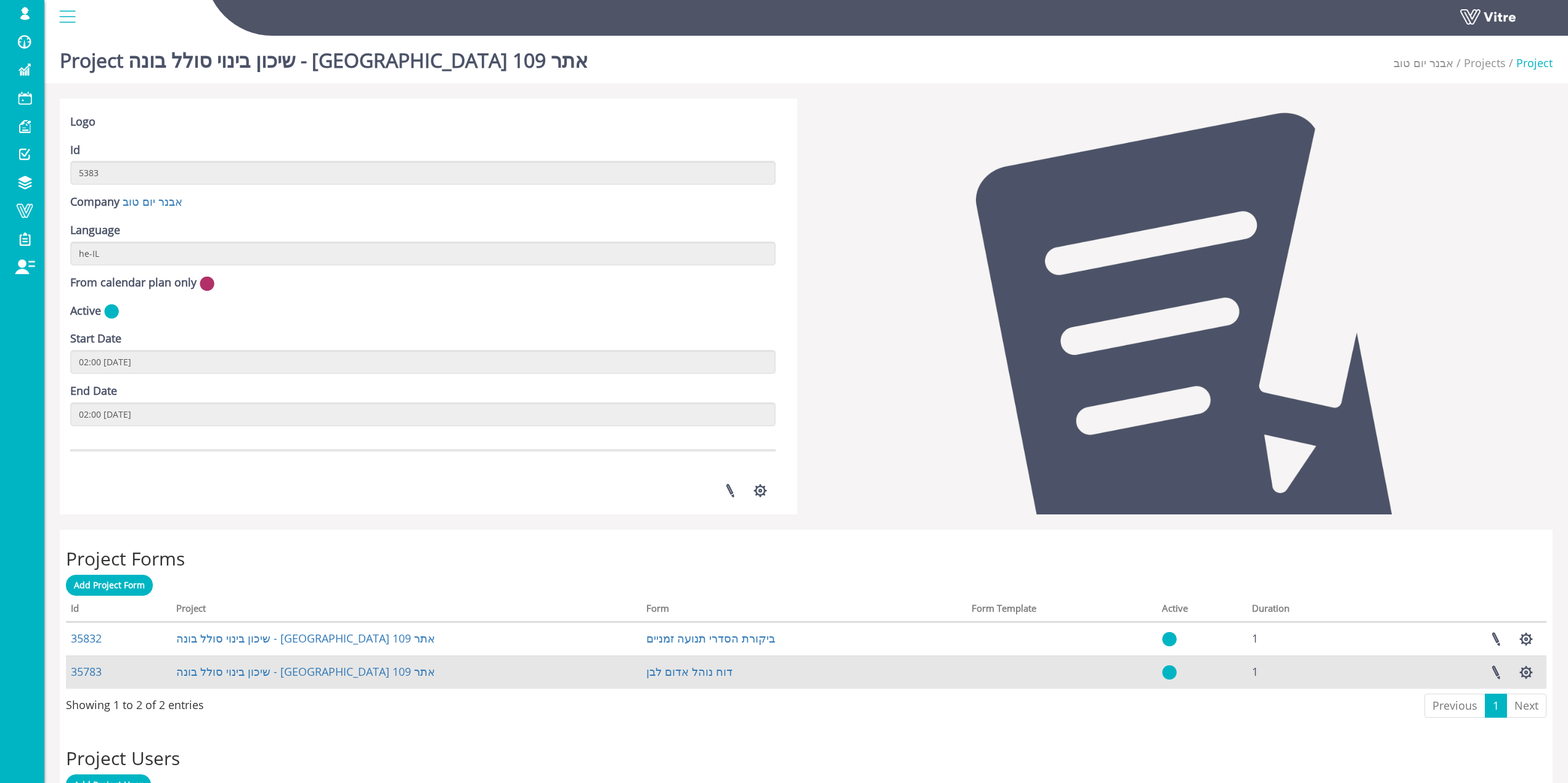
scroll to position [185, 0]
